Goal: Task Accomplishment & Management: Manage account settings

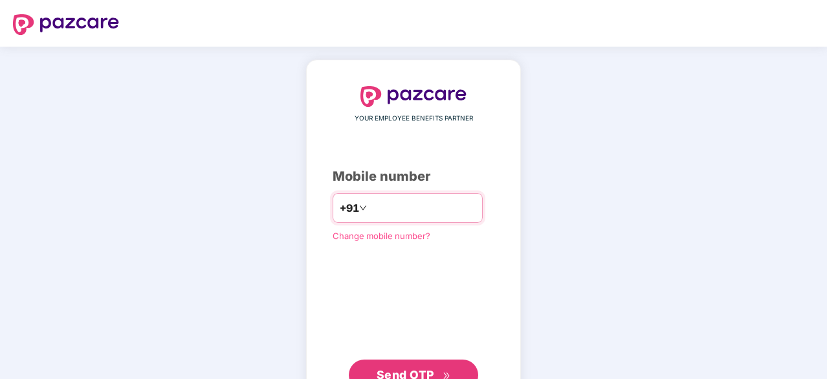
type input "*"
type input "**********"
click at [412, 372] on span "Send OTP" at bounding box center [406, 375] width 58 height 14
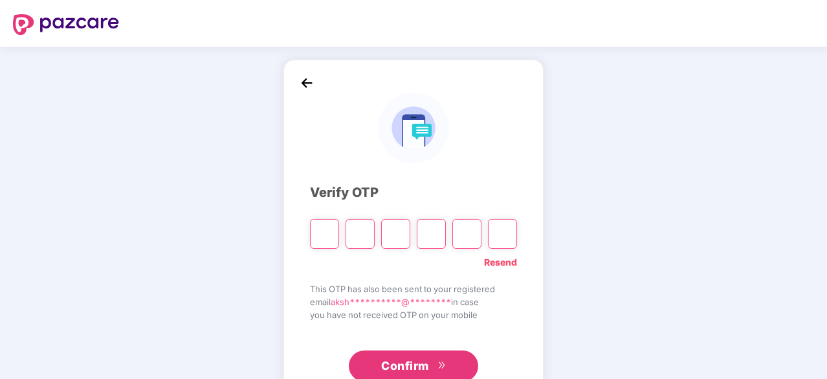
type input "*"
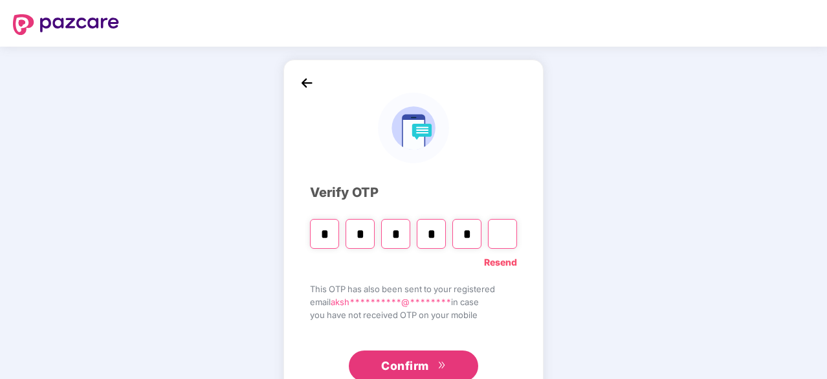
type input "*"
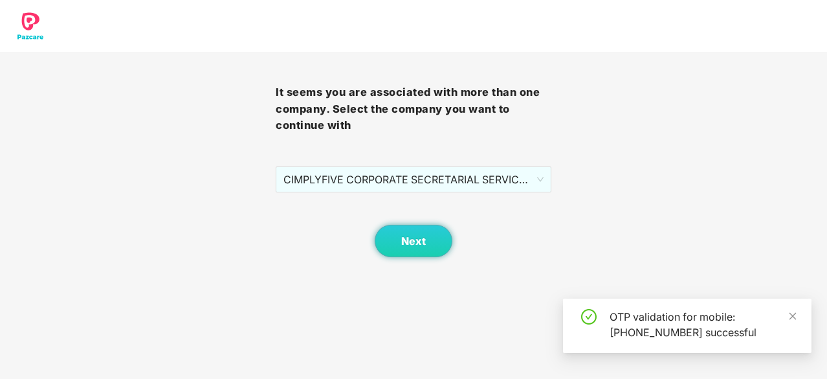
click at [325, 165] on div "It seems you are associated with more than one company. Select the company you …" at bounding box center [414, 154] width 276 height 205
click at [329, 174] on span "CIMPLYFIVE CORPORATE SECRETARIAL SERVICES PRIVATE - DUMMY - ADMIN" at bounding box center [413, 179] width 260 height 25
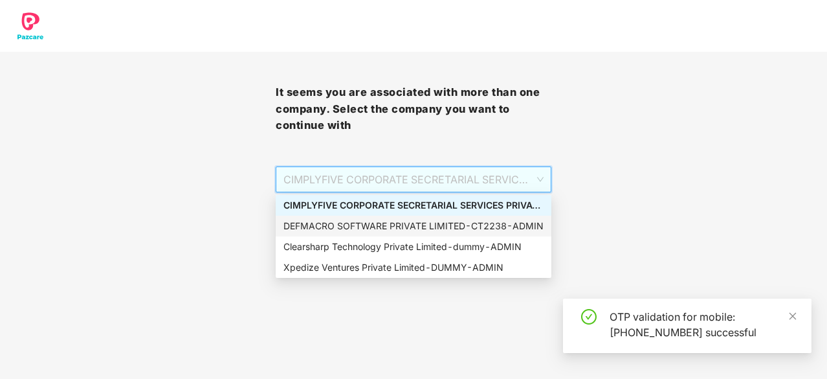
click at [353, 225] on div "DEFMACRO SOFTWARE PRIVATE LIMITED - CT2238 - ADMIN" at bounding box center [413, 226] width 260 height 14
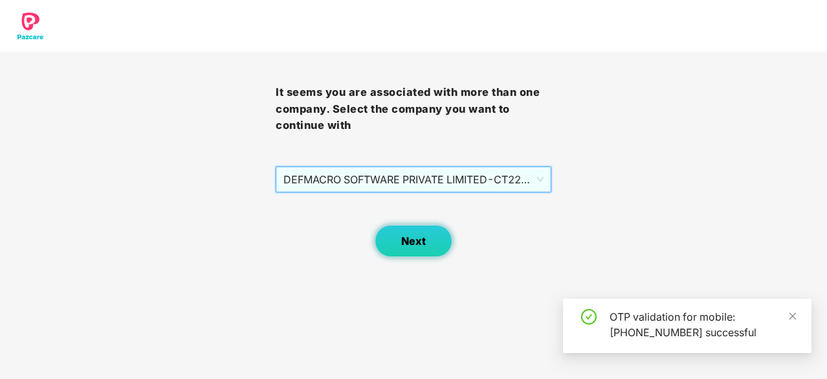
click at [417, 239] on span "Next" at bounding box center [413, 241] width 25 height 12
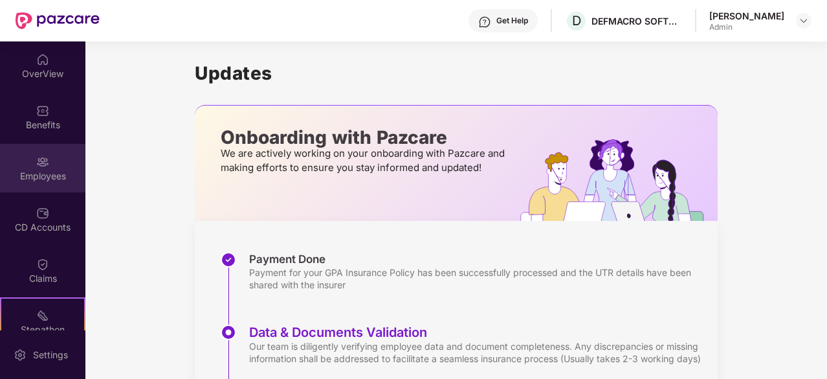
click at [40, 159] on img at bounding box center [42, 161] width 13 height 13
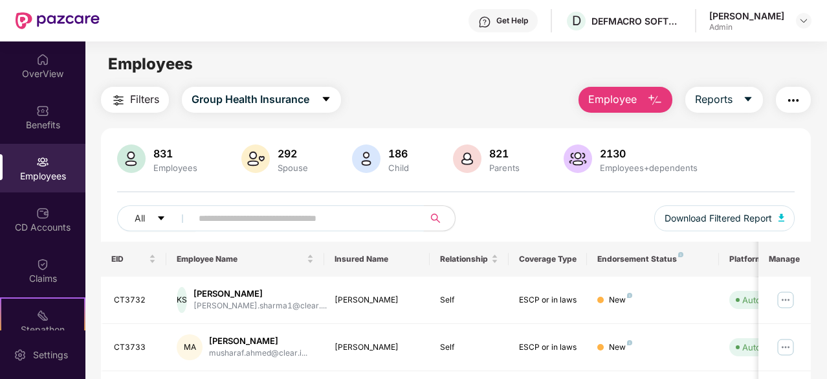
click at [280, 225] on input "text" at bounding box center [303, 217] width 208 height 19
type input "*****"
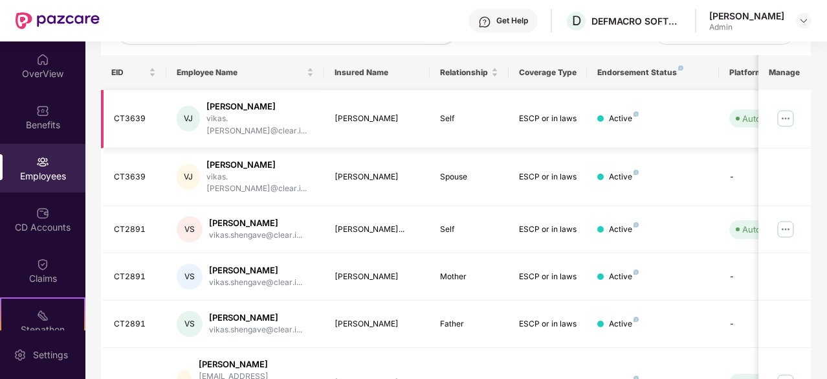
click at [175, 113] on td "VJ Vikas Jethnani vikas.jethnani@clear.i..." at bounding box center [245, 119] width 158 height 58
click at [788, 112] on img at bounding box center [785, 118] width 21 height 21
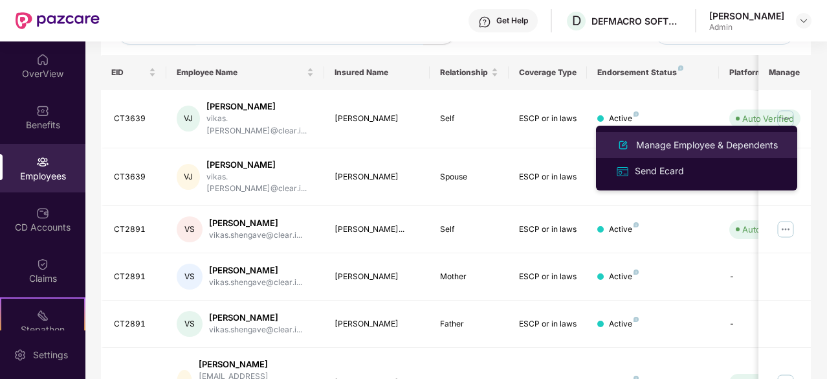
click at [713, 144] on div "Manage Employee & Dependents" at bounding box center [707, 145] width 147 height 14
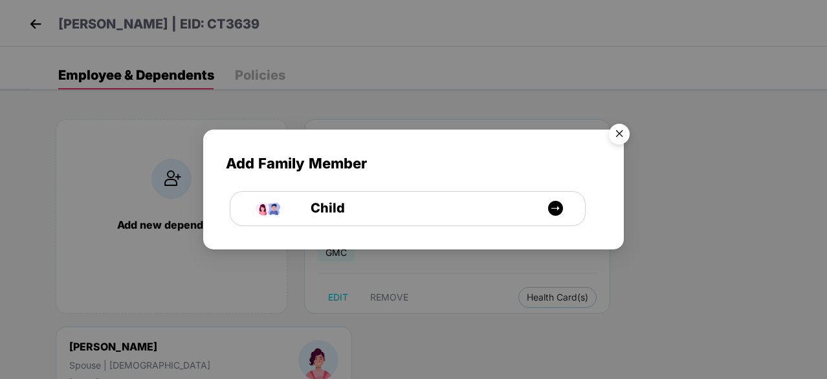
click at [623, 134] on img "Close" at bounding box center [619, 136] width 36 height 36
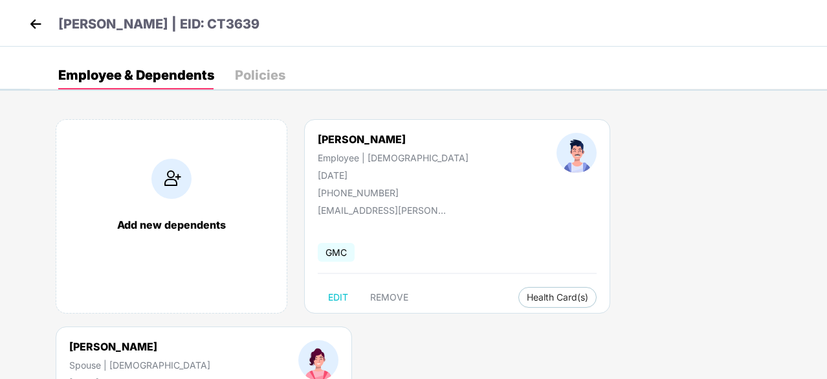
click at [265, 67] on div "Policies" at bounding box center [260, 75] width 50 height 28
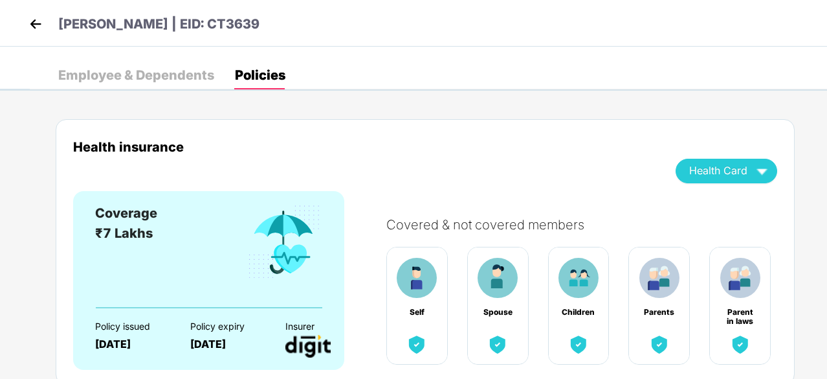
click at [35, 22] on img at bounding box center [35, 23] width 19 height 19
